Goal: Information Seeking & Learning: Understand process/instructions

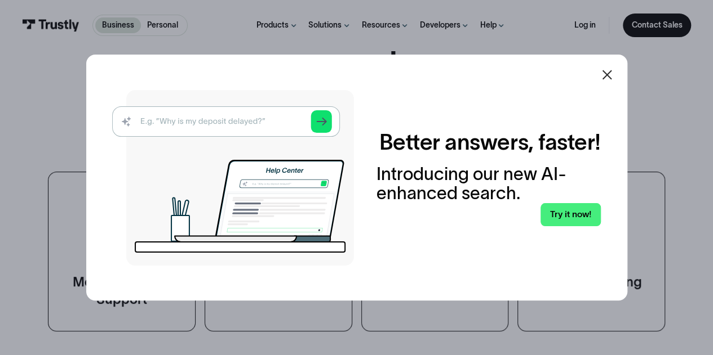
click at [1, 84] on div at bounding box center [356, 177] width 713 height 355
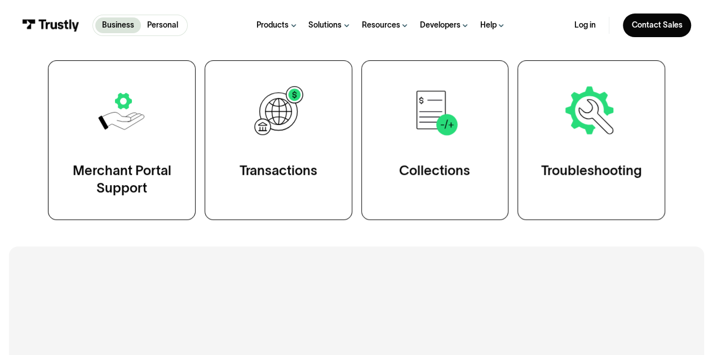
scroll to position [225, 0]
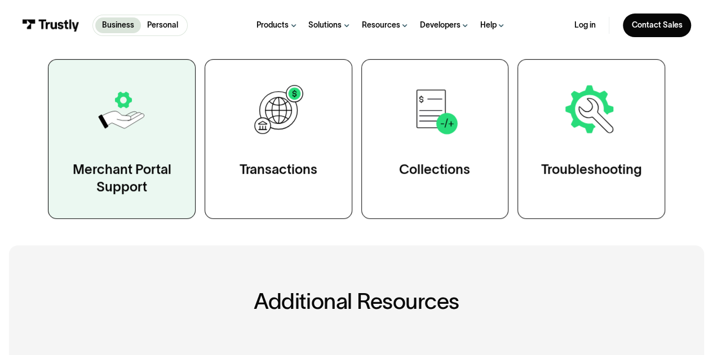
click at [114, 122] on img at bounding box center [121, 110] width 57 height 57
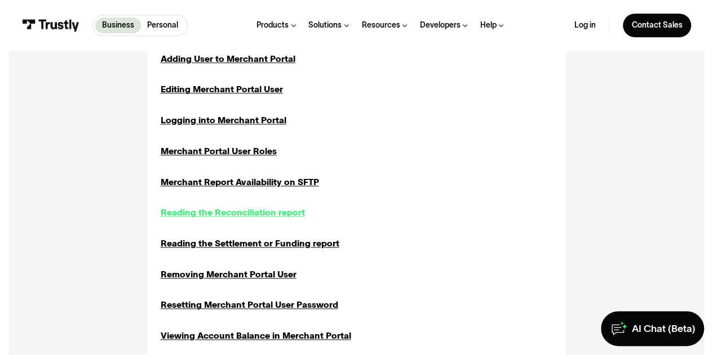
scroll to position [394, 0]
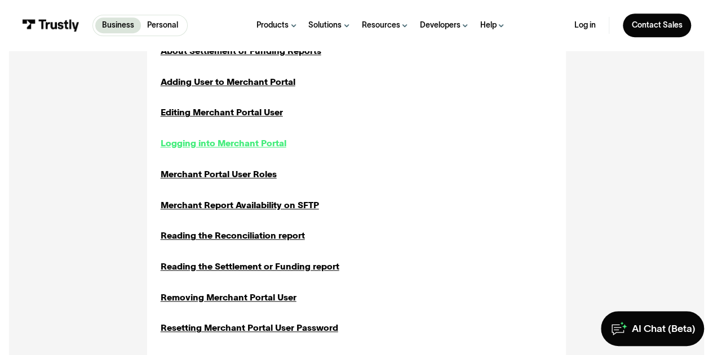
click at [228, 143] on div "Logging into Merchant Portal" at bounding box center [224, 143] width 126 height 13
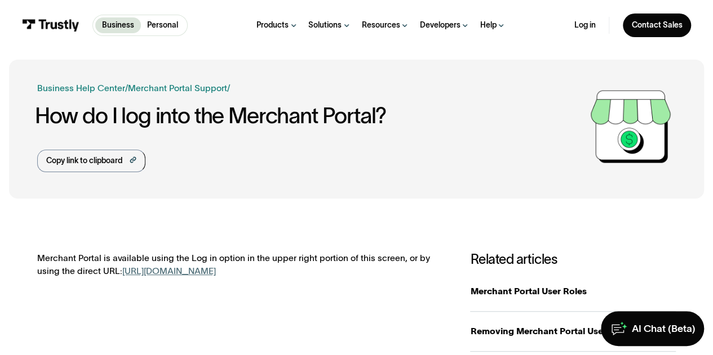
click at [651, 127] on img at bounding box center [630, 127] width 90 height 90
click at [180, 273] on link "https://trustly.one/merchant-portal/" at bounding box center [169, 271] width 94 height 10
